Goal: Navigation & Orientation: Find specific page/section

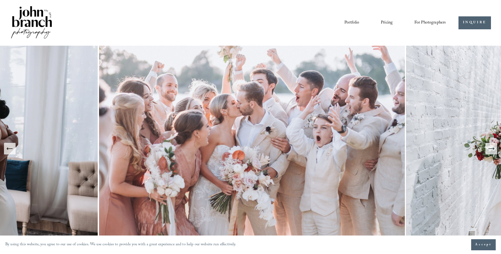
click at [478, 239] on button "Accept" at bounding box center [483, 244] width 25 height 11
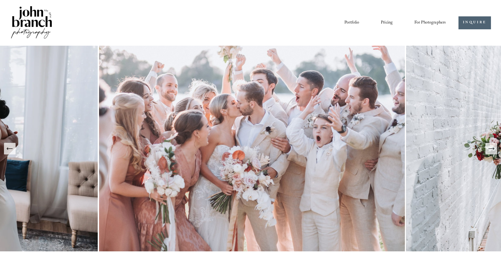
click at [0, 0] on span "Presets" at bounding box center [0, 0] width 0 height 0
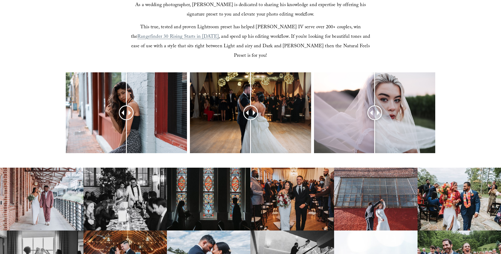
scroll to position [195, 0]
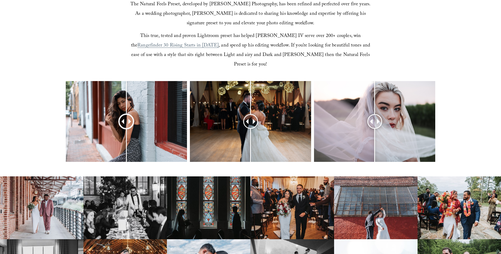
click at [122, 119] on span at bounding box center [121, 121] width 5 height 5
click at [129, 119] on span at bounding box center [130, 121] width 5 height 5
click at [124, 119] on span at bounding box center [121, 121] width 5 height 5
click at [248, 114] on div at bounding box center [250, 121] width 15 height 15
click at [256, 119] on span at bounding box center [254, 121] width 5 height 5
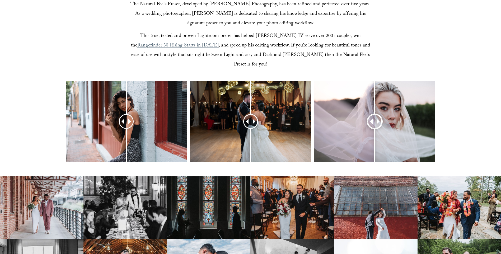
drag, startPoint x: 369, startPoint y: 111, endPoint x: 372, endPoint y: 112, distance: 3.8
click at [369, 119] on span at bounding box center [369, 121] width 5 height 5
click at [377, 119] on span at bounding box center [379, 121] width 5 height 5
click at [378, 119] on span at bounding box center [379, 121] width 5 height 5
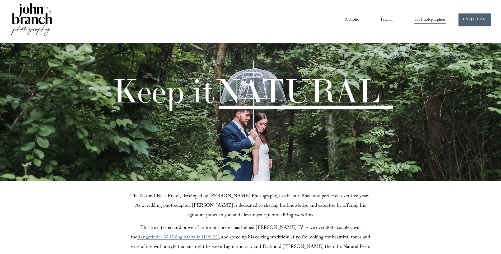
scroll to position [0, 0]
